Goal: Task Accomplishment & Management: Complete application form

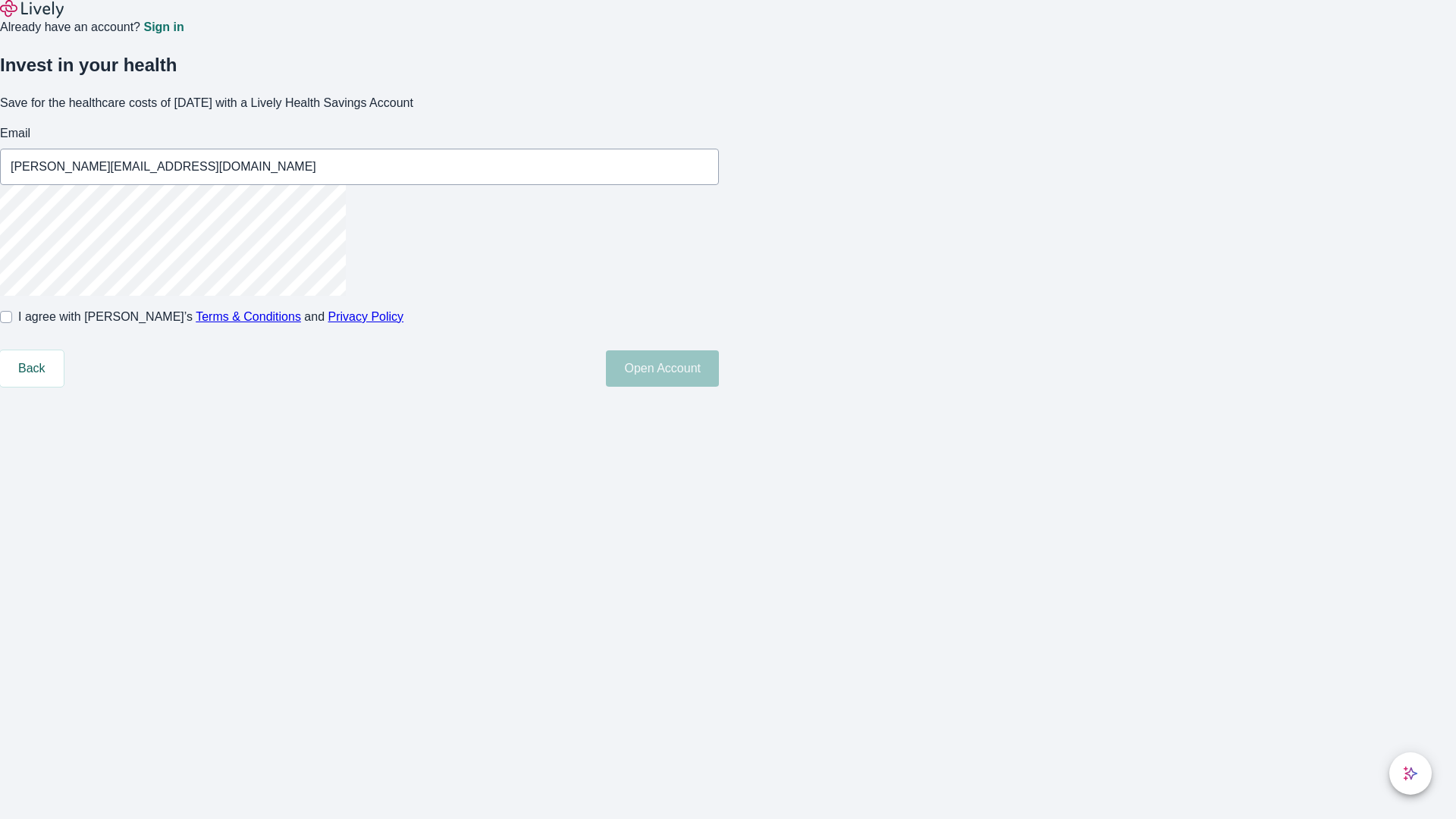
click at [12, 323] on input "I agree with Lively’s Terms & Conditions and Privacy Policy" at bounding box center [6, 317] width 12 height 12
checkbox input "true"
click at [719, 387] on button "Open Account" at bounding box center [663, 368] width 113 height 36
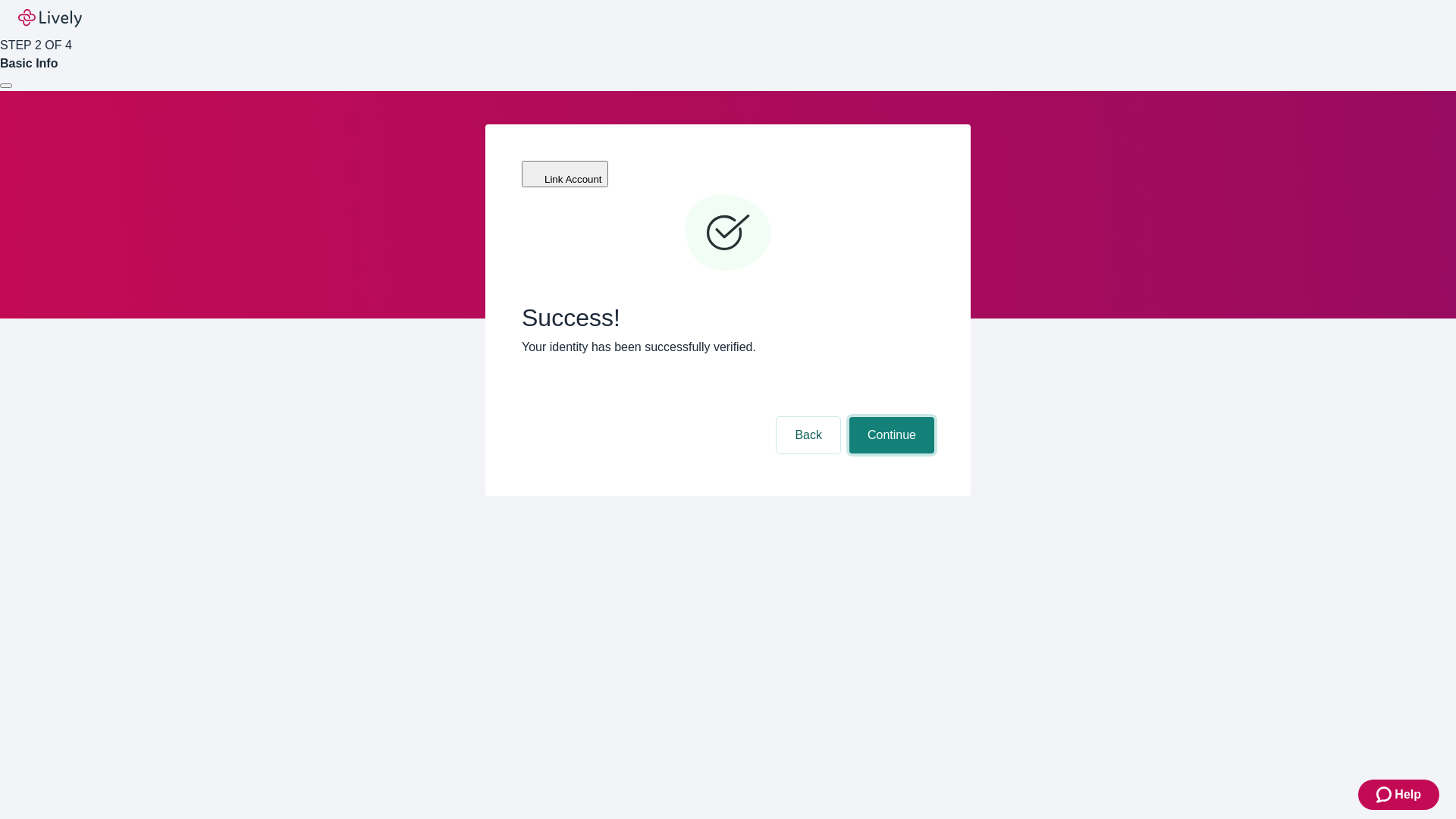
click at [889, 417] on button "Continue" at bounding box center [891, 434] width 85 height 36
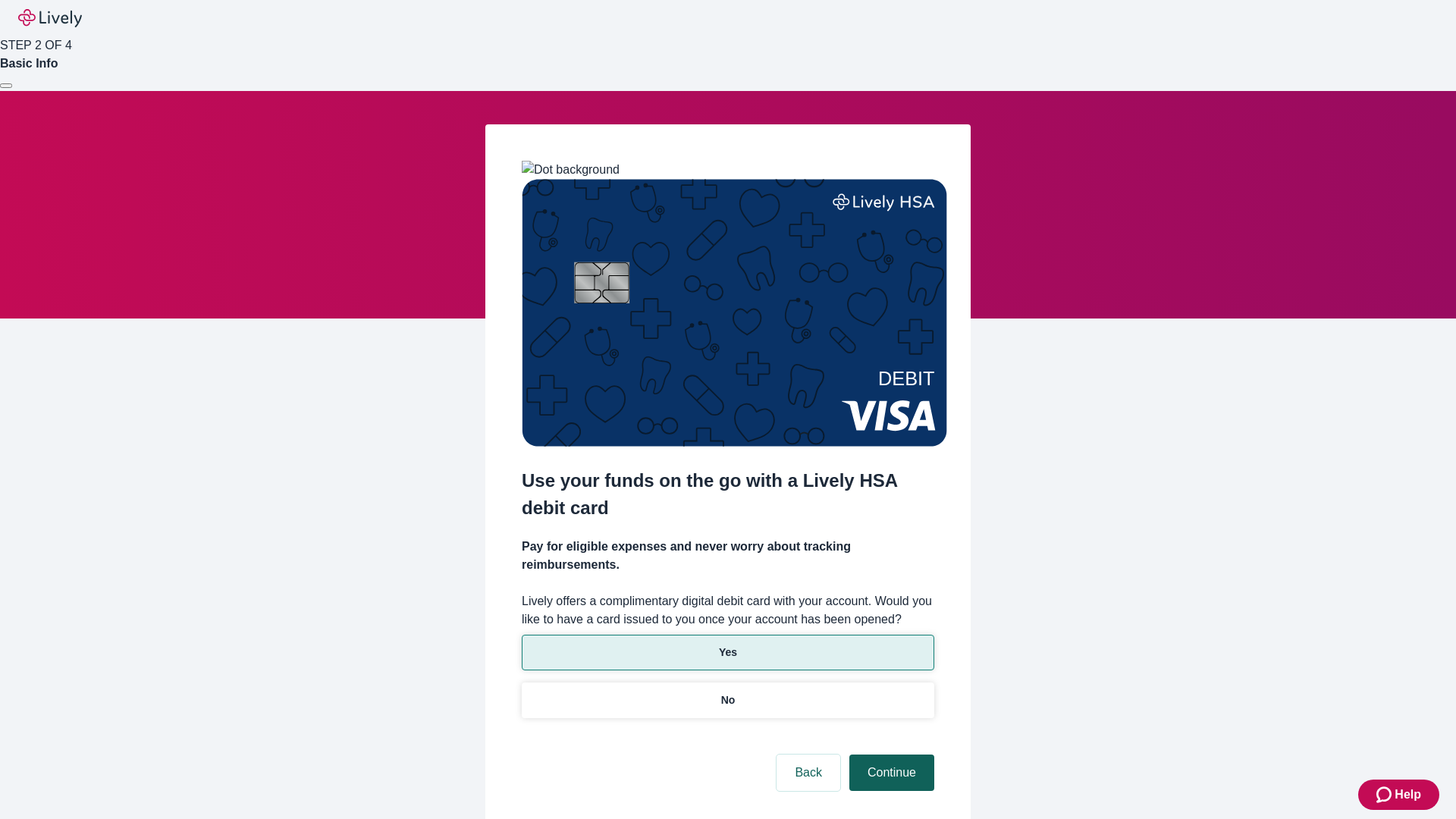
click at [727, 644] on p "Yes" at bounding box center [728, 652] width 19 height 16
click at [889, 755] on button "Continue" at bounding box center [891, 772] width 85 height 36
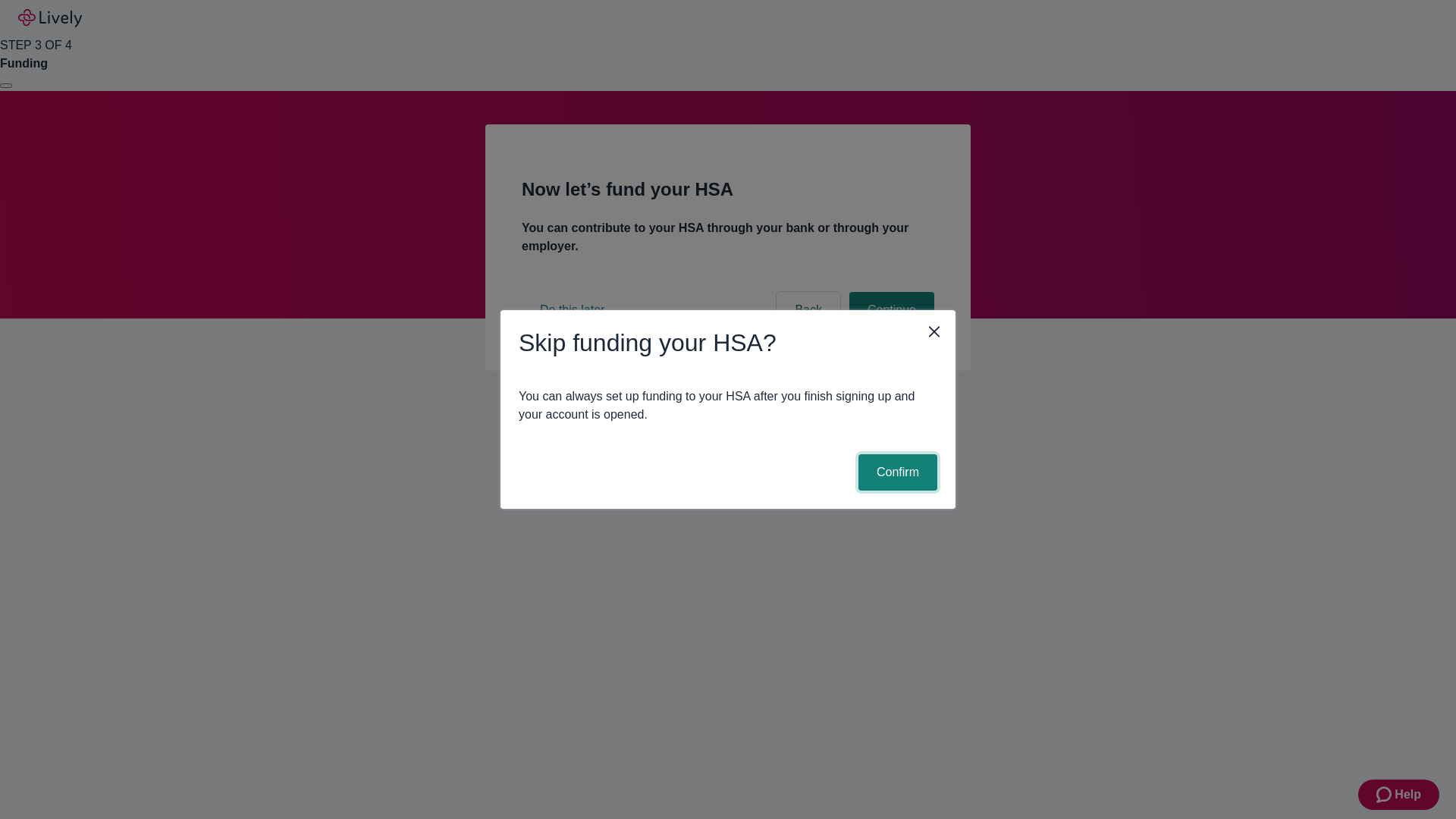
click at [896, 472] on button "Confirm" at bounding box center [898, 472] width 79 height 36
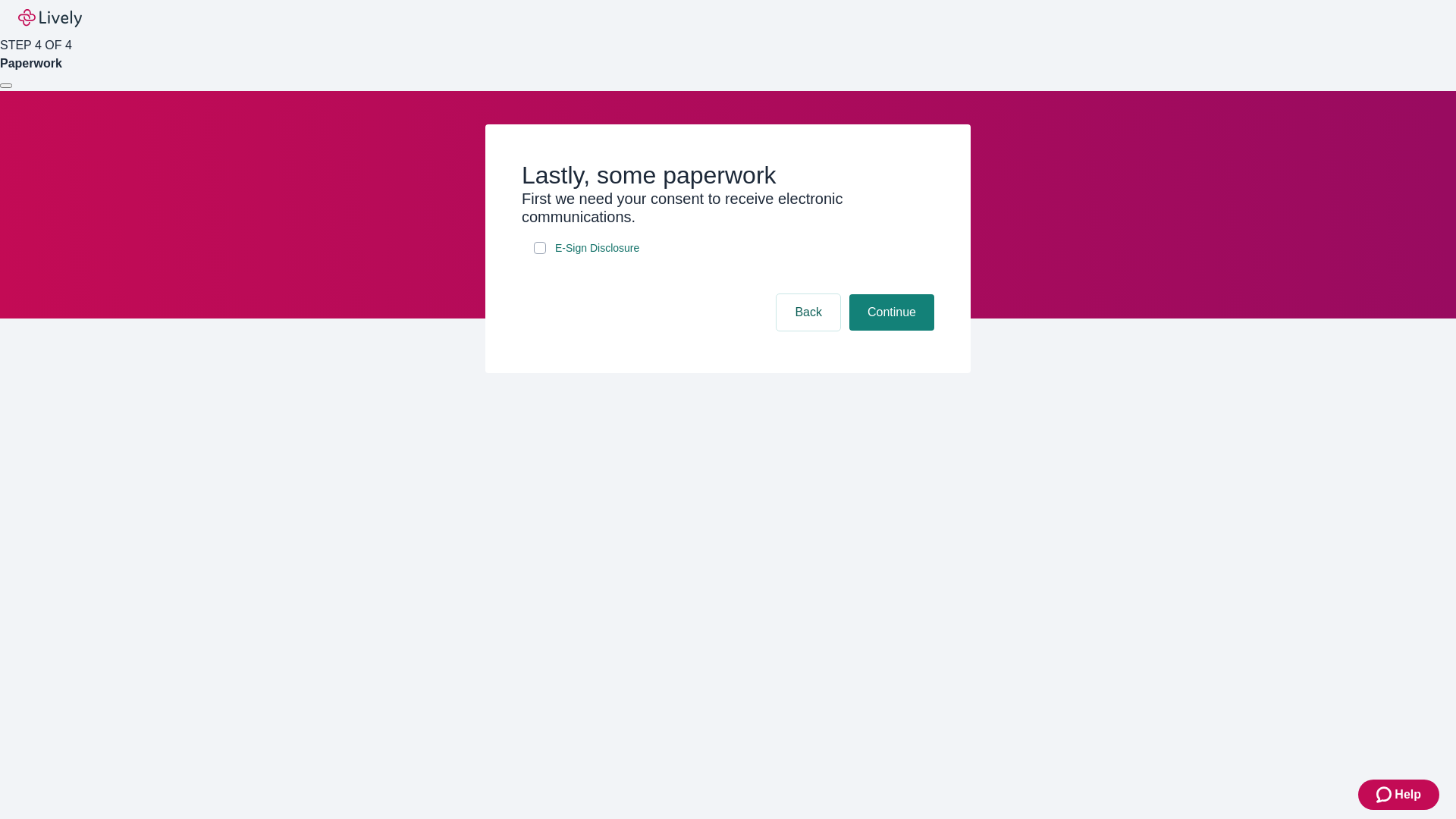
click at [540, 254] on input "E-Sign Disclosure" at bounding box center [539, 247] width 12 height 12
checkbox input "true"
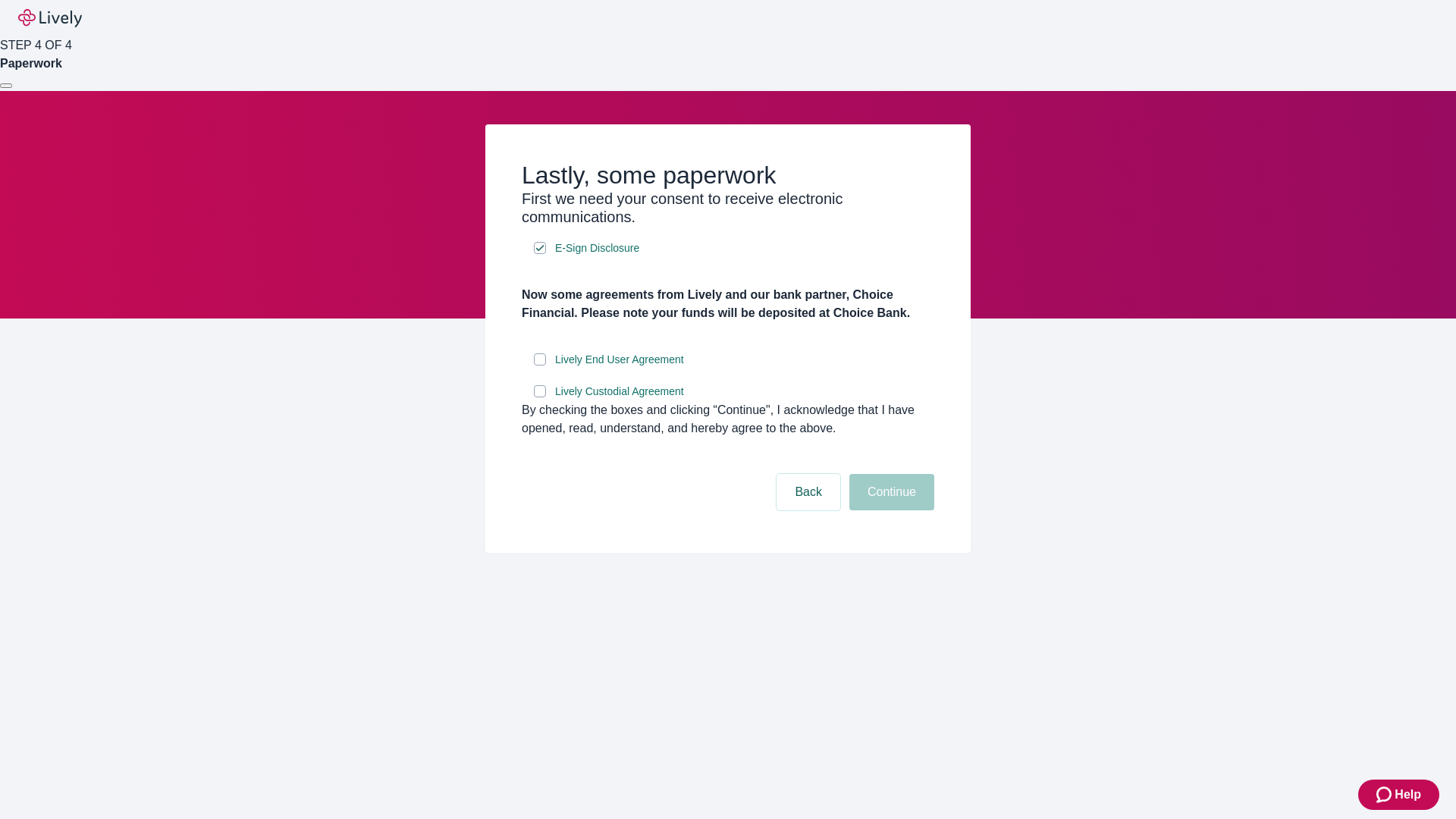
click at [540, 365] on input "Lively End User Agreement" at bounding box center [539, 359] width 12 height 12
checkbox input "true"
click at [540, 397] on input "Lively Custodial Agreement" at bounding box center [539, 391] width 12 height 12
checkbox input "true"
click at [889, 510] on button "Continue" at bounding box center [891, 492] width 85 height 36
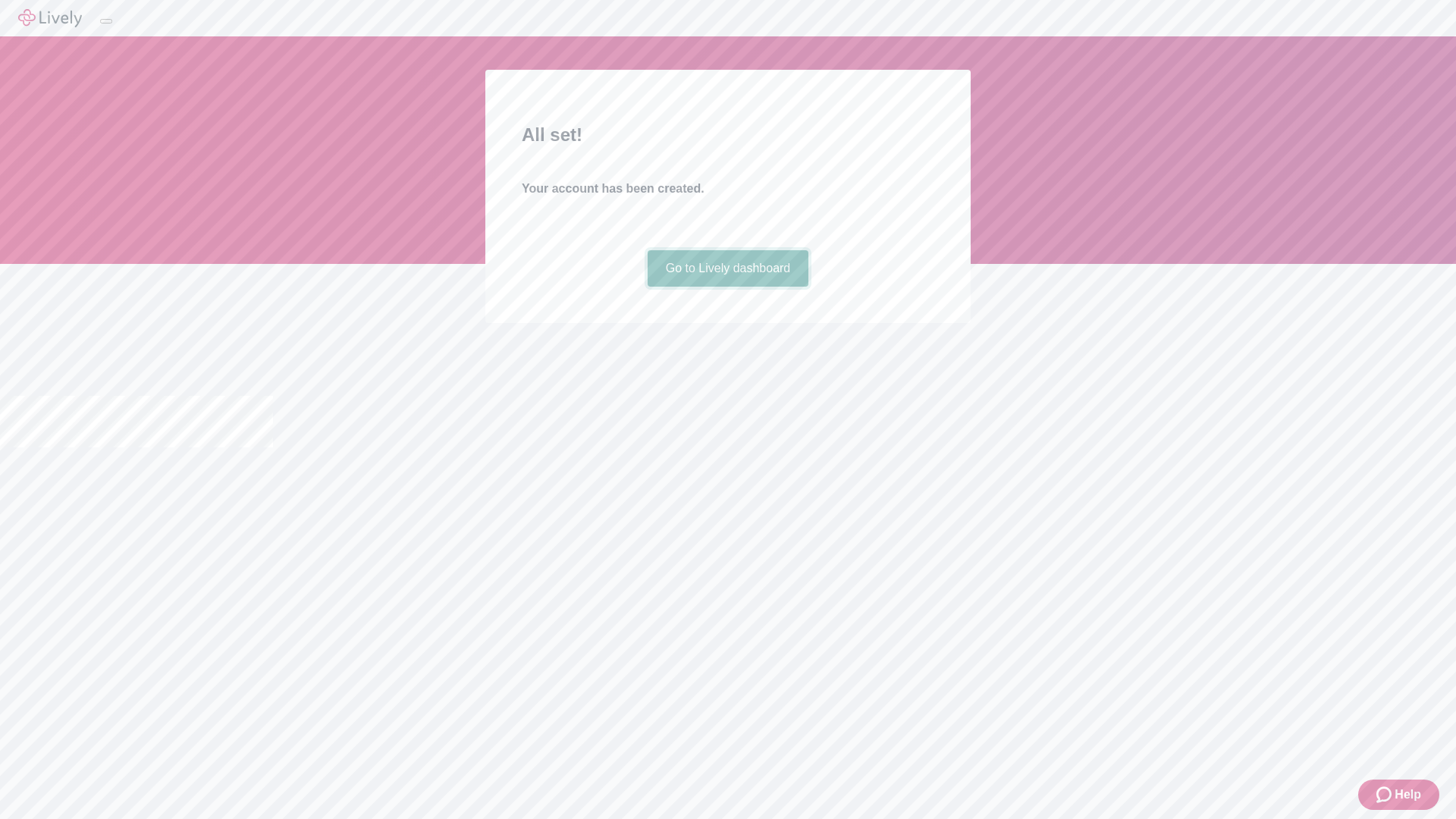
click at [727, 287] on link "Go to Lively dashboard" at bounding box center [728, 268] width 161 height 36
